Goal: Book appointment/travel/reservation

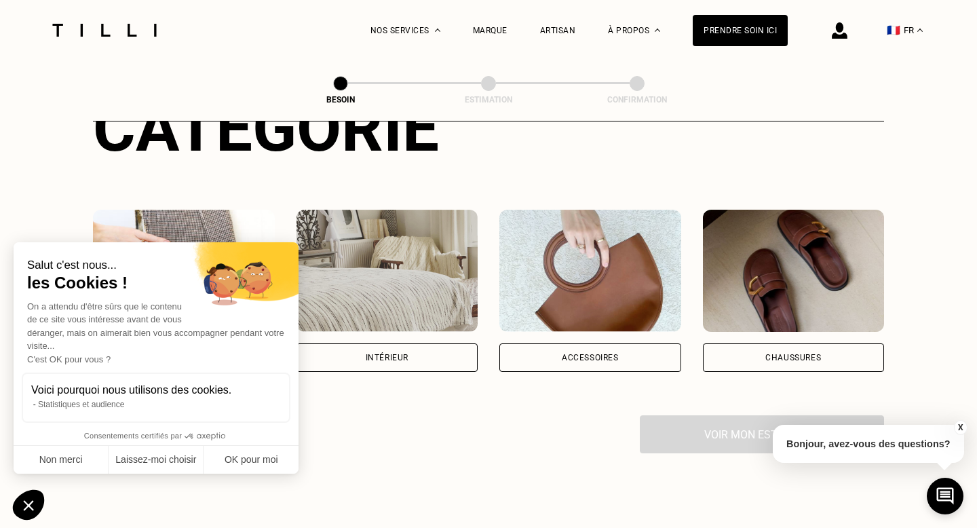
scroll to position [200, 0]
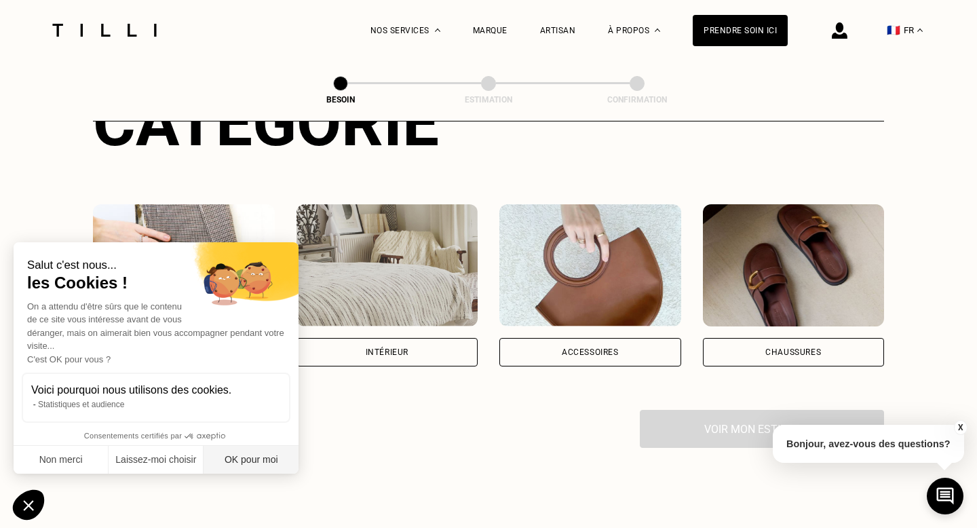
click at [248, 461] on button "OK pour moi" at bounding box center [251, 460] width 95 height 28
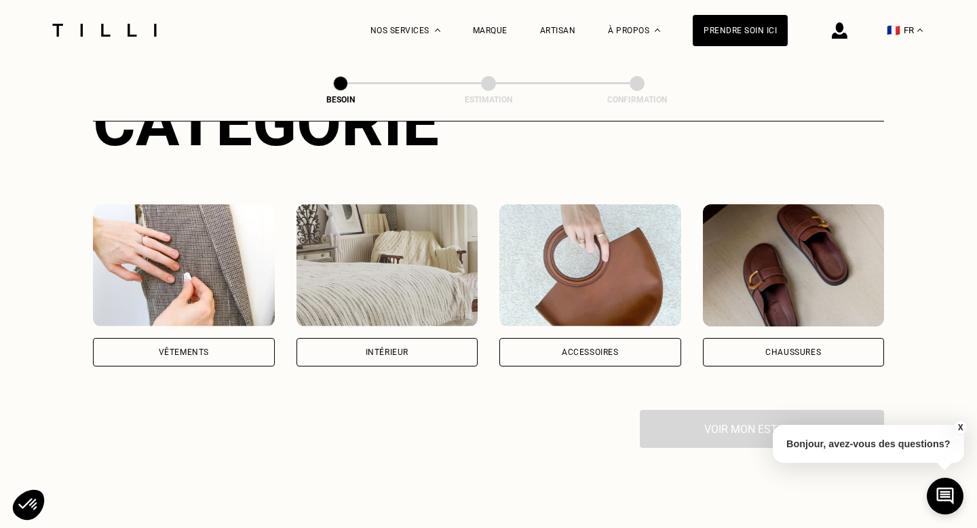
click at [214, 338] on div "Vêtements" at bounding box center [184, 352] width 182 height 28
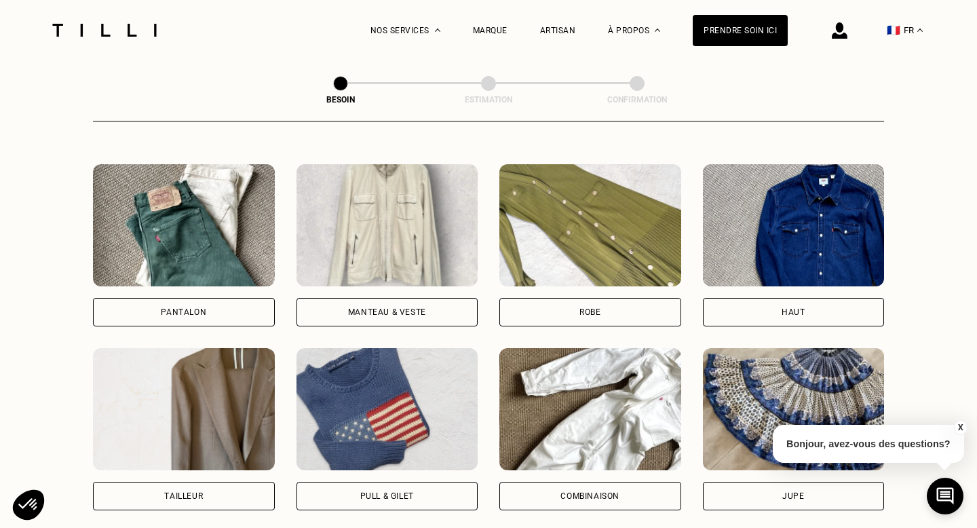
scroll to position [609, 0]
click at [224, 297] on div "Pantalon" at bounding box center [184, 311] width 182 height 28
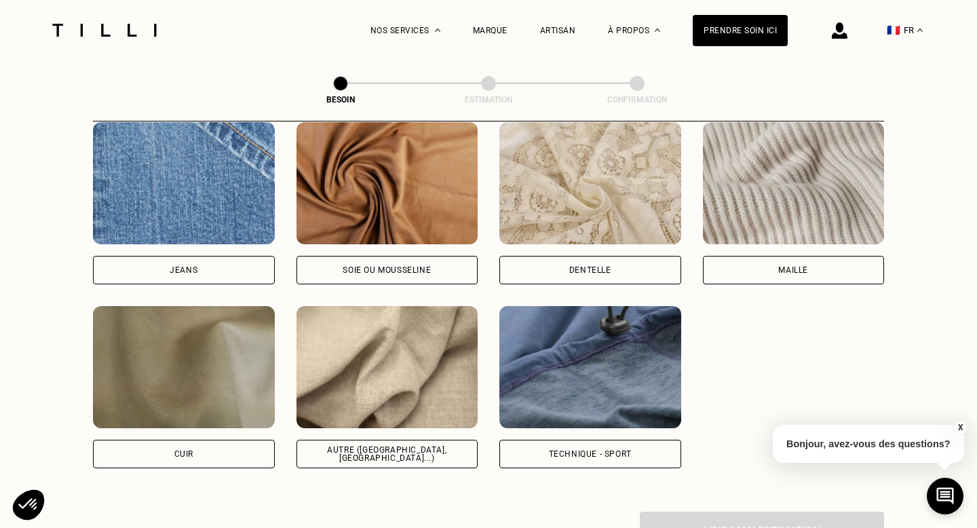
scroll to position [1473, 0]
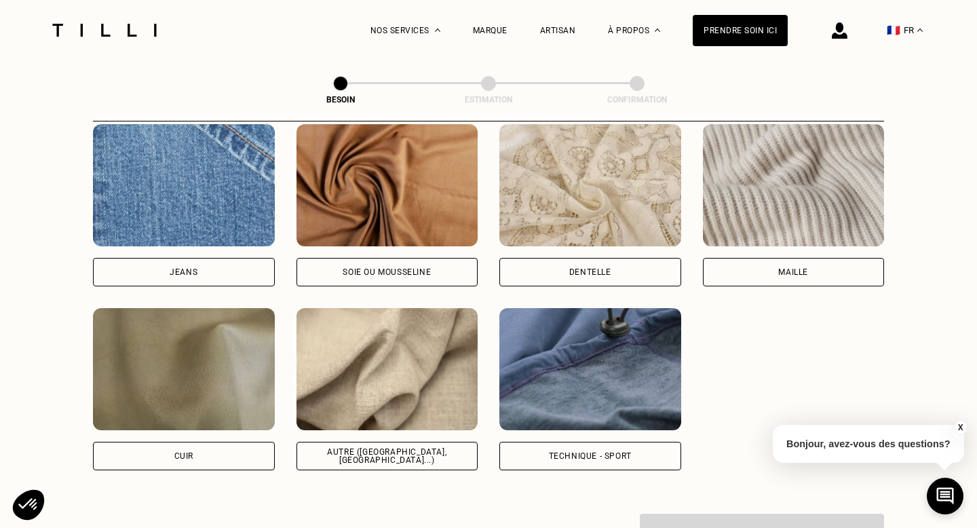
click at [349, 442] on div "Autre ([GEOGRAPHIC_DATA], [GEOGRAPHIC_DATA]...)" at bounding box center [387, 456] width 182 height 28
select select "FR"
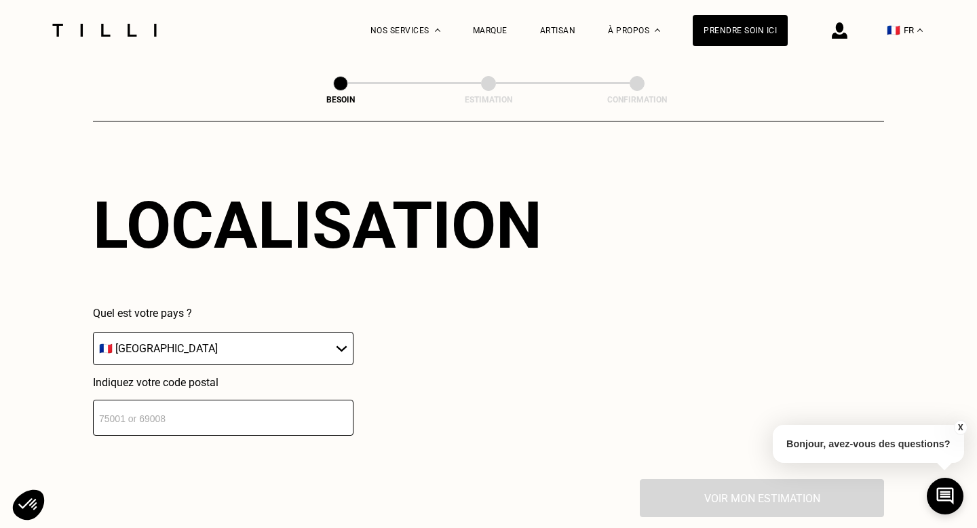
scroll to position [1853, 0]
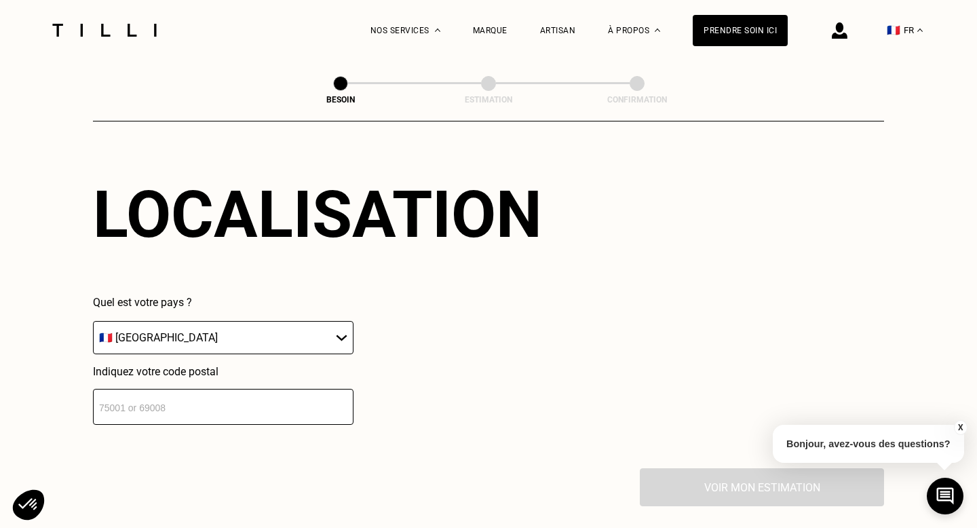
click at [284, 395] on input "number" at bounding box center [223, 407] width 260 height 36
type input "75009"
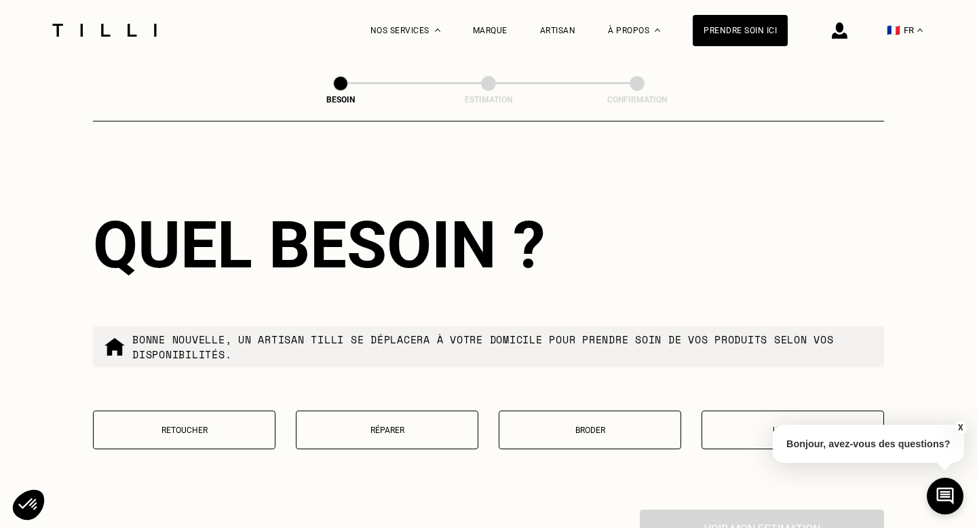
scroll to position [2206, 0]
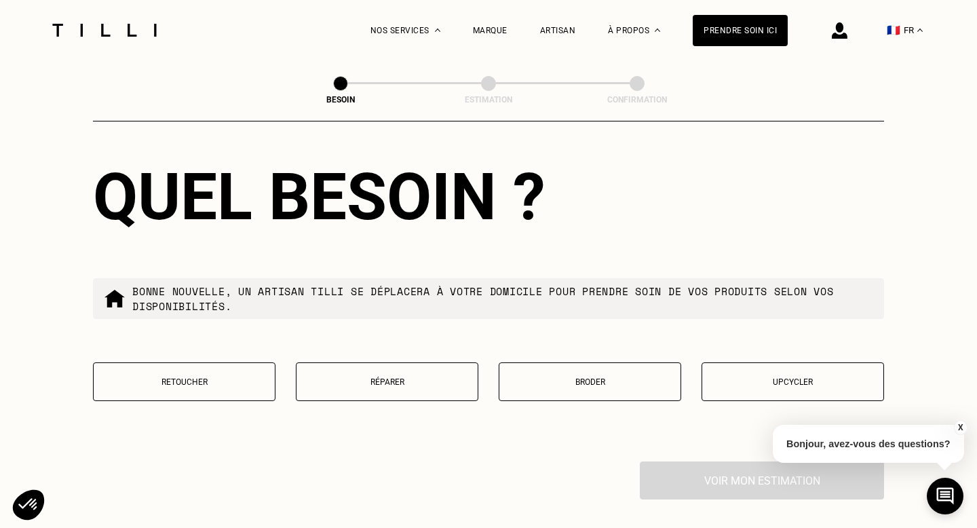
click at [226, 377] on p "Retoucher" at bounding box center [184, 381] width 168 height 9
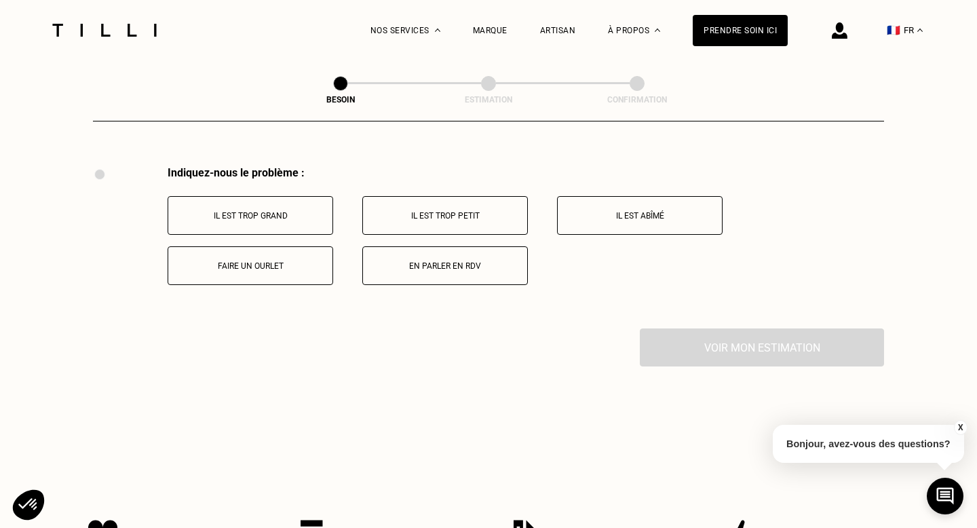
scroll to position [2507, 0]
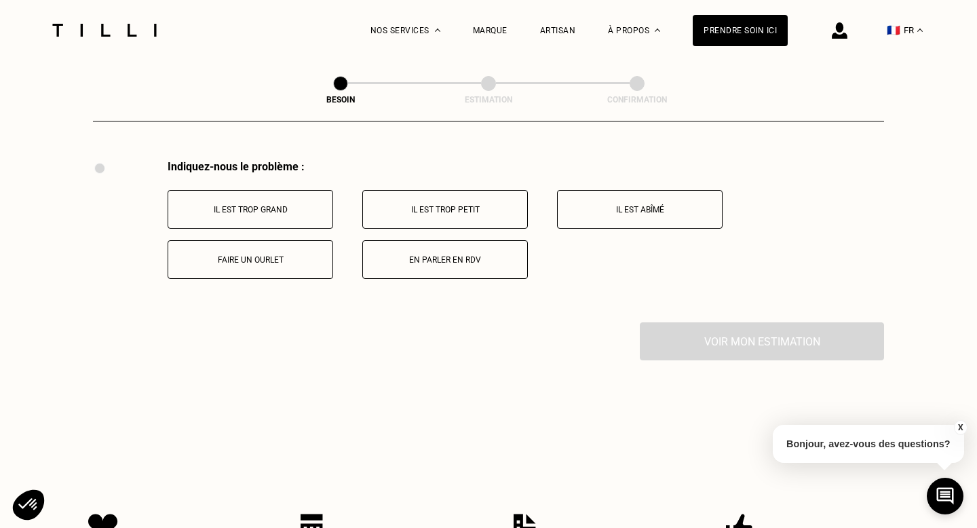
click at [450, 205] on p "Il est trop petit" at bounding box center [445, 209] width 151 height 9
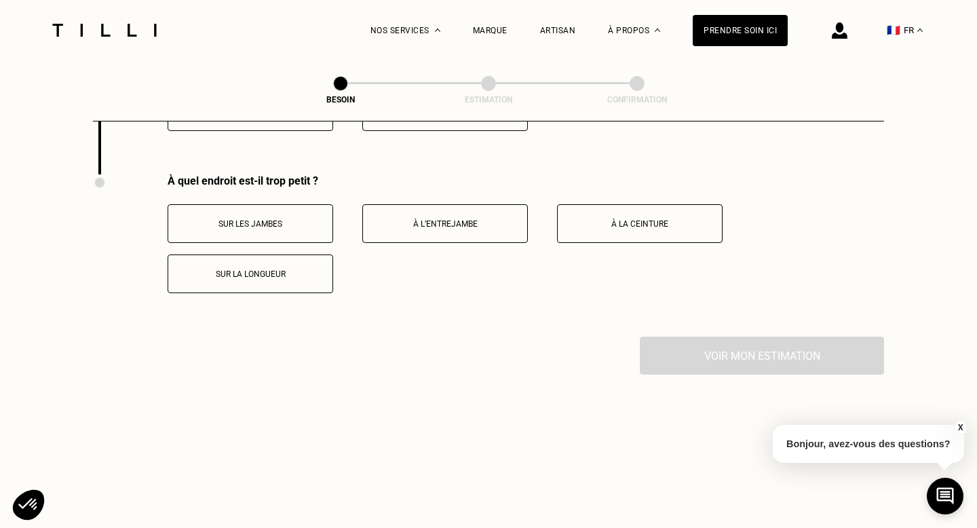
scroll to position [2664, 0]
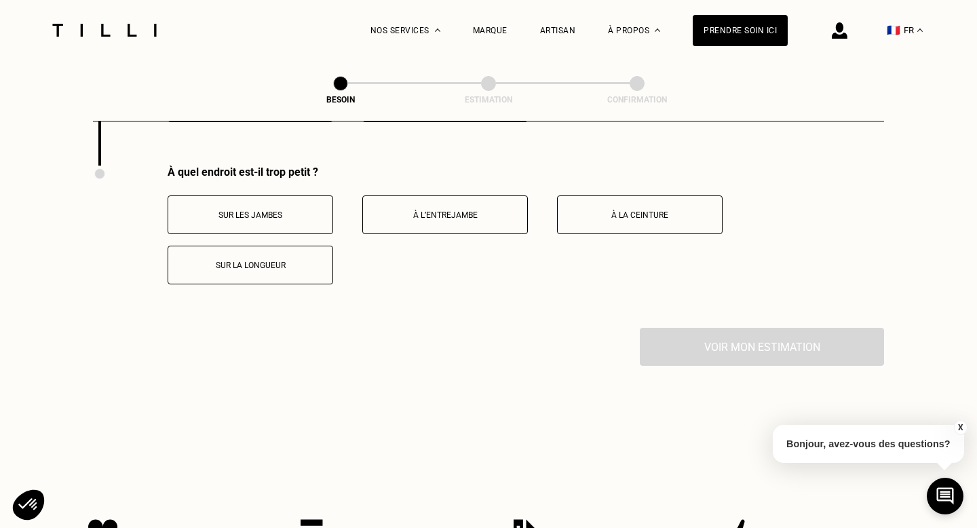
click at [252, 262] on button "Sur la longueur" at bounding box center [251, 265] width 166 height 39
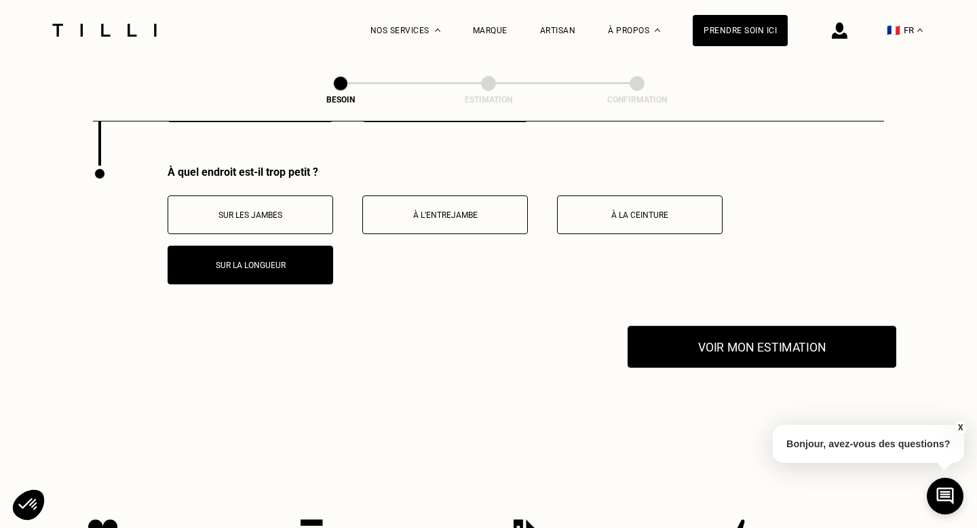
click at [737, 345] on button "Voir mon estimation" at bounding box center [761, 347] width 269 height 42
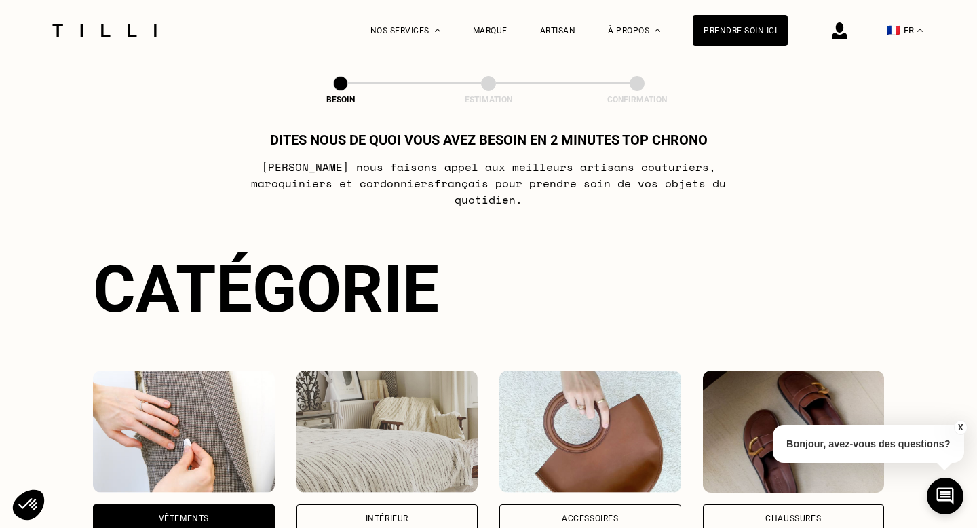
scroll to position [0, 0]
